Goal: Task Accomplishment & Management: Complete application form

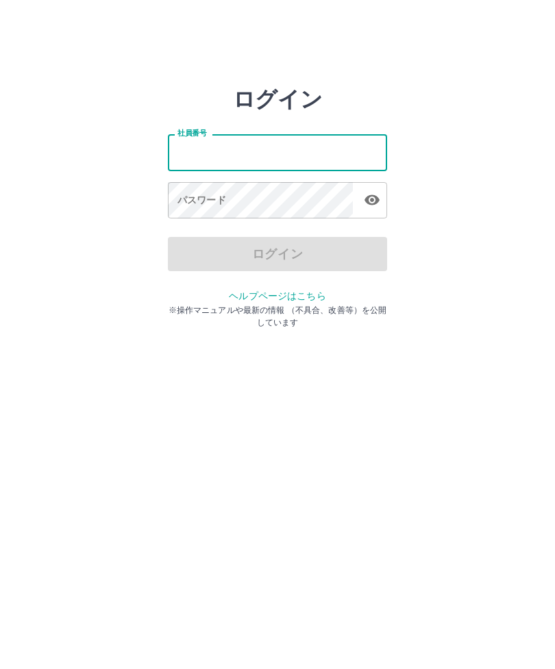
click at [200, 155] on input "社員番号" at bounding box center [277, 152] width 219 height 36
click at [243, 159] on input "社員番号" at bounding box center [277, 152] width 219 height 36
click at [242, 159] on input "社員番号" at bounding box center [277, 152] width 219 height 36
click at [268, 148] on input "社員番号" at bounding box center [277, 152] width 219 height 36
click at [356, 154] on input "社員番号" at bounding box center [277, 152] width 219 height 36
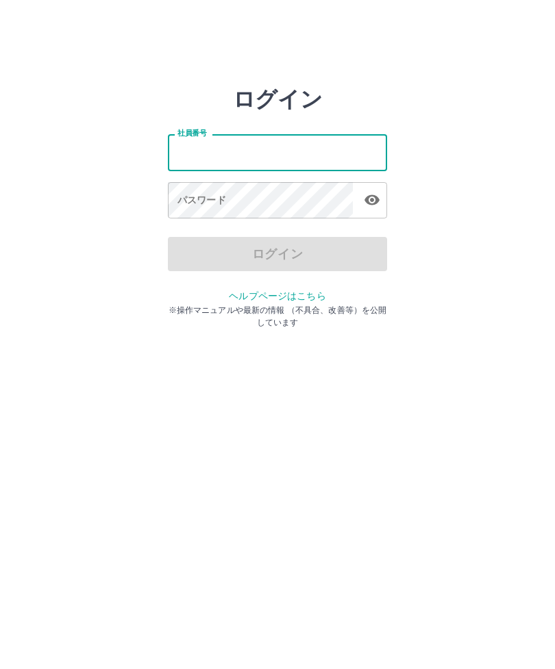
click at [268, 152] on input "社員番号" at bounding box center [277, 152] width 219 height 36
click at [203, 157] on input "社員番号" at bounding box center [277, 152] width 219 height 36
click at [208, 160] on input "社員番号" at bounding box center [277, 152] width 219 height 36
click at [164, 306] on html "ログイン 社員番号 社員番号 パスワード パスワード ログイン ヘルプページはこちら ※操作マニュアルや最新の情報 （不具合、改善等）を公開しています" at bounding box center [277, 153] width 555 height 306
click at [51, 306] on html "ログイン 社員番号 社員番号 パスワード パスワード ログイン ヘルプページはこちら ※操作マニュアルや最新の情報 （不具合、改善等）を公開しています" at bounding box center [277, 153] width 555 height 306
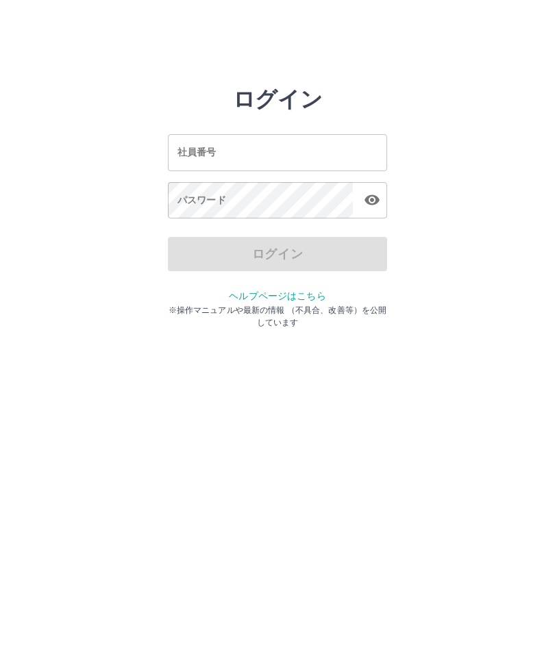
click at [178, 140] on input "社員番号" at bounding box center [277, 152] width 219 height 36
type input "*******"
click at [195, 199] on div "パスワード パスワード" at bounding box center [277, 201] width 219 height 38
click at [378, 205] on icon "button" at bounding box center [372, 200] width 16 height 16
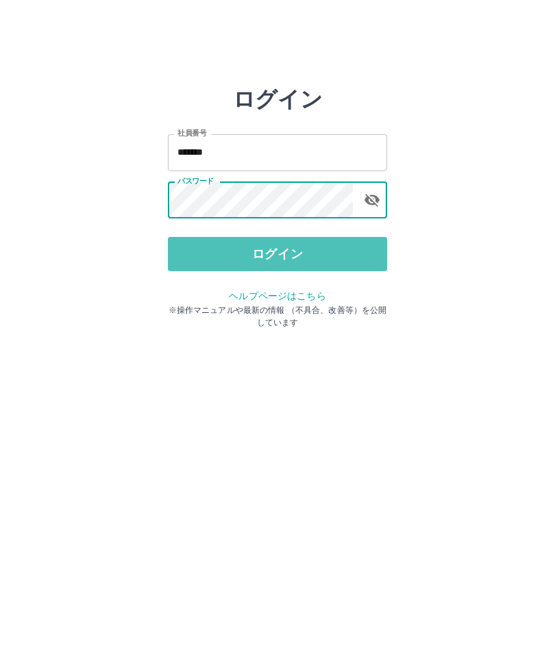
click at [300, 265] on button "ログイン" at bounding box center [277, 254] width 219 height 34
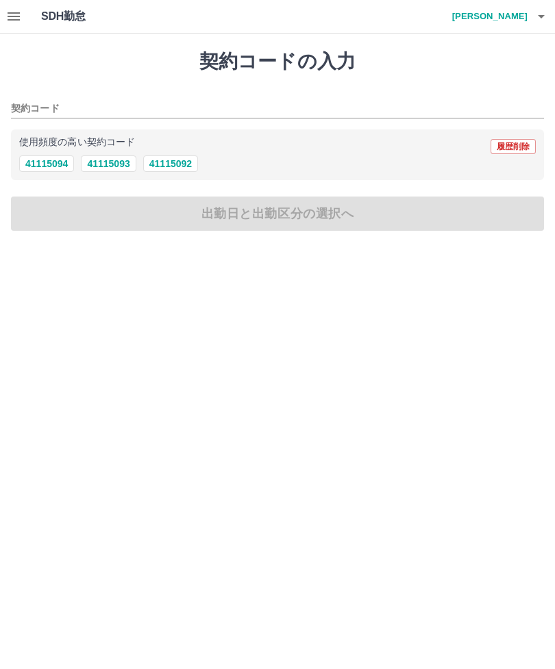
click at [51, 170] on button "41115094" at bounding box center [46, 163] width 55 height 16
type input "********"
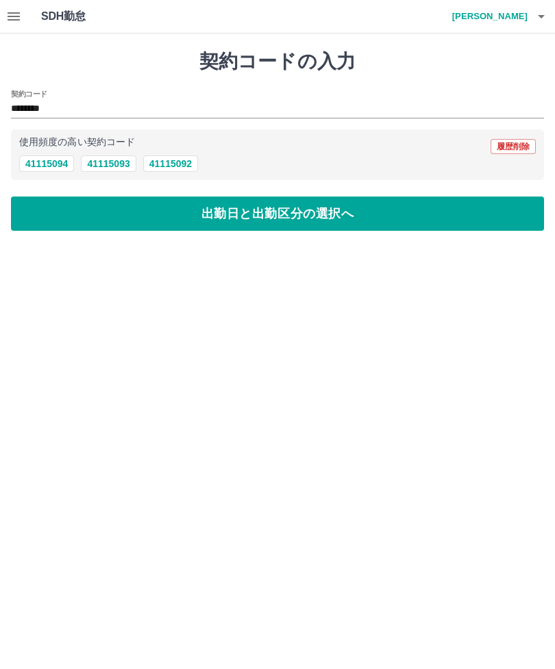
click at [301, 221] on button "出勤日と出勤区分の選択へ" at bounding box center [277, 214] width 533 height 34
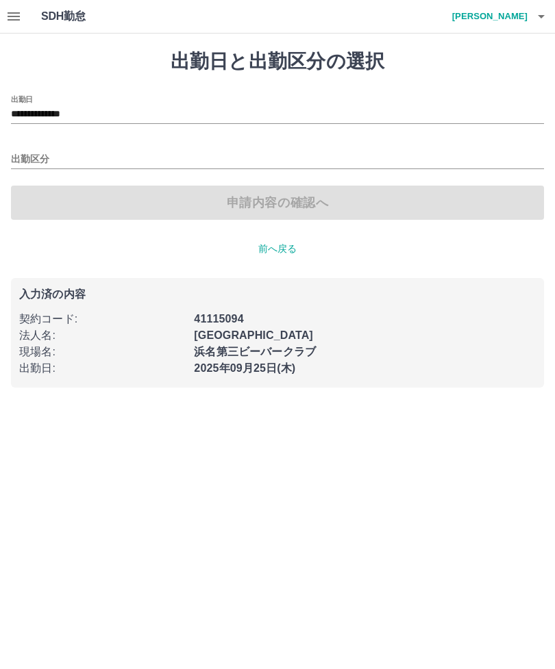
click at [29, 153] on input "出勤区分" at bounding box center [277, 159] width 533 height 17
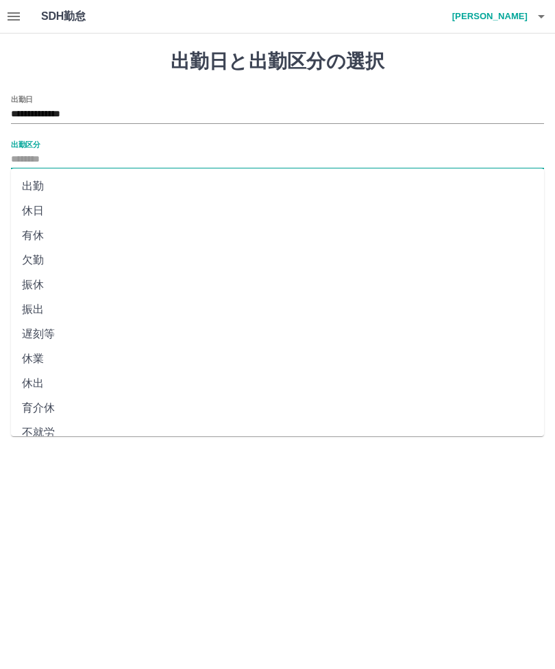
click at [38, 190] on li "出勤" at bounding box center [277, 186] width 533 height 25
type input "**"
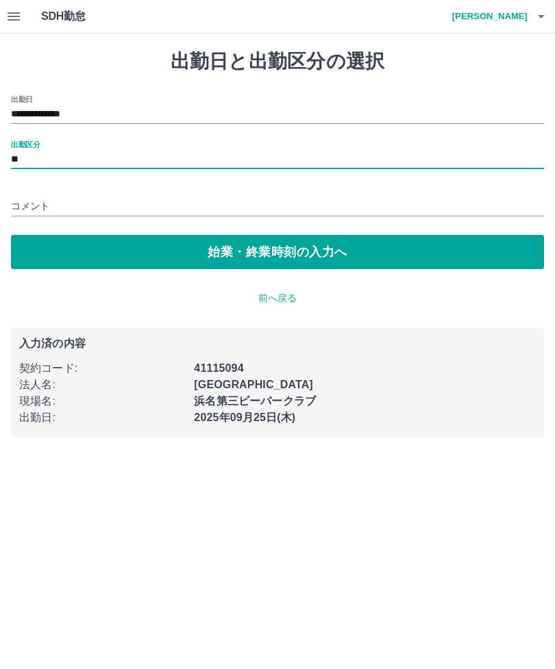
click at [288, 262] on button "始業・終業時刻の入力へ" at bounding box center [277, 252] width 533 height 34
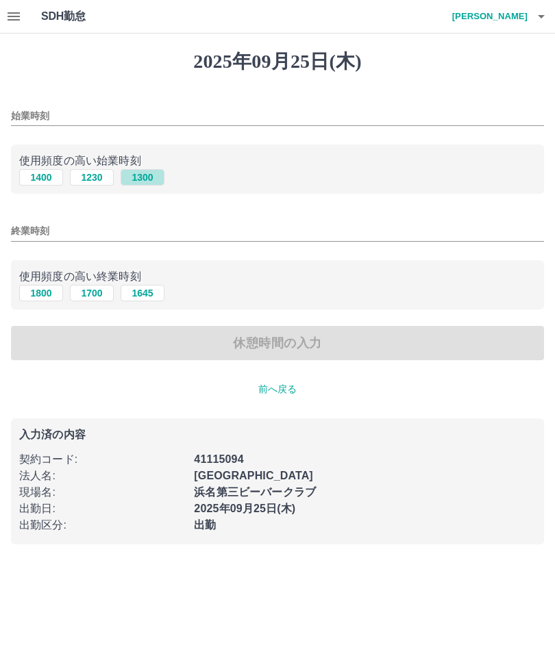
click at [146, 181] on button "1300" at bounding box center [143, 177] width 44 height 16
type input "****"
click at [38, 299] on button "1800" at bounding box center [41, 293] width 44 height 16
type input "****"
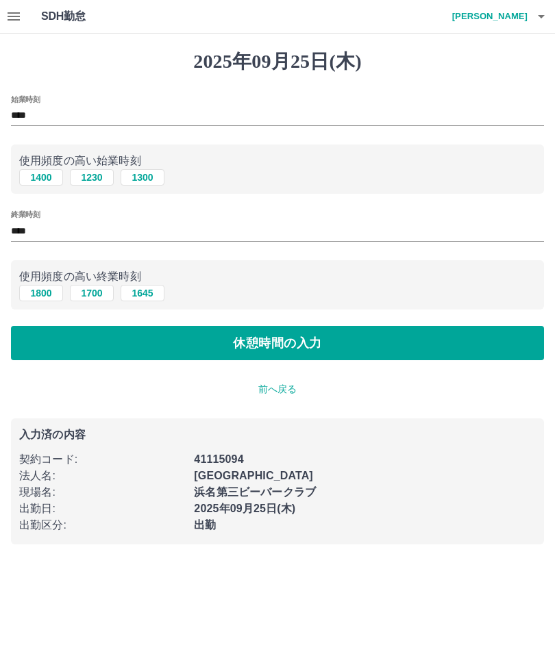
click at [275, 354] on button "休憩時間の入力" at bounding box center [277, 343] width 533 height 34
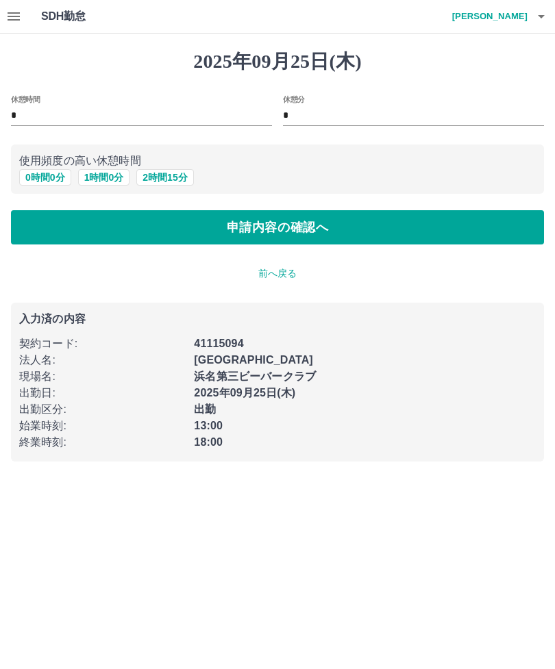
click at [310, 238] on button "申請内容の確認へ" at bounding box center [277, 227] width 533 height 34
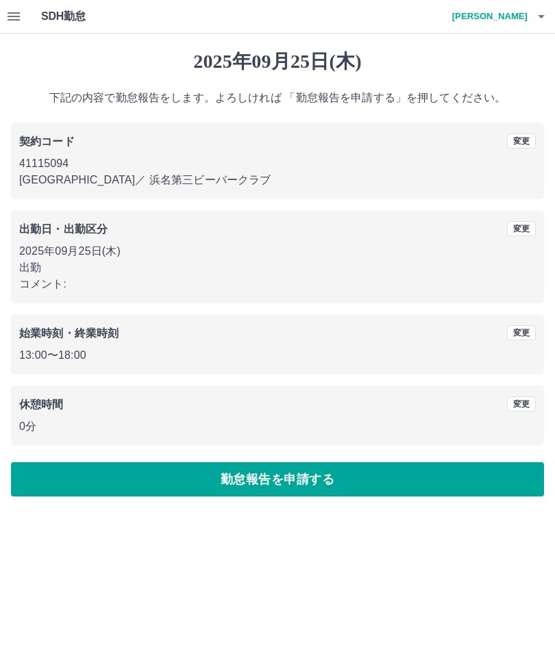
click at [300, 482] on button "勤怠報告を申請する" at bounding box center [277, 479] width 533 height 34
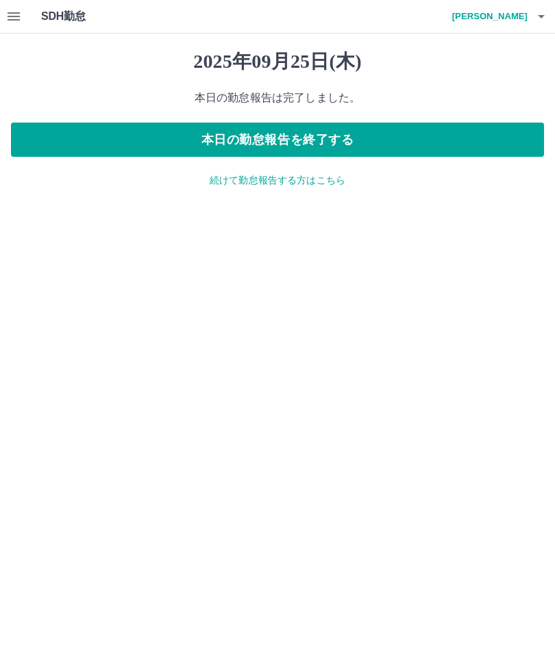
click at [316, 145] on button "本日の勤怠報告を終了する" at bounding box center [277, 140] width 533 height 34
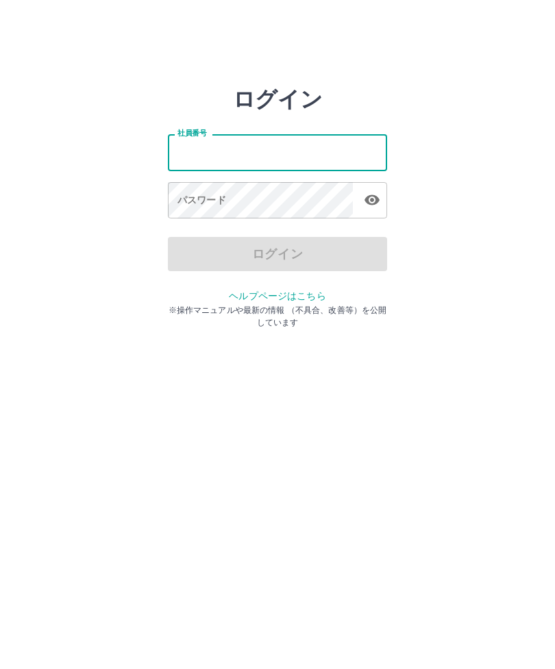
click at [204, 162] on input "社員番号" at bounding box center [277, 152] width 219 height 36
click at [203, 162] on input "社員番号" at bounding box center [277, 152] width 219 height 36
